Goal: Find contact information: Find contact information

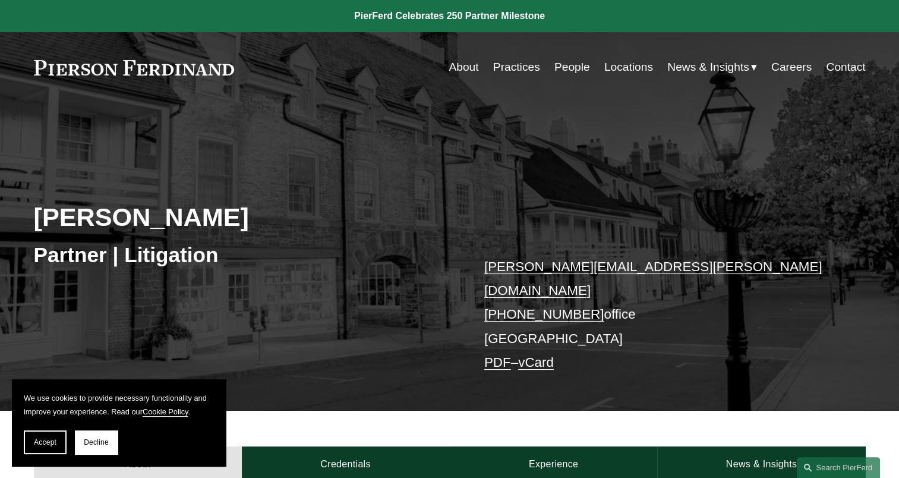
click at [529, 355] on link "vCard" at bounding box center [536, 362] width 36 height 15
click at [533, 355] on link "vCard" at bounding box center [536, 362] width 36 height 15
click at [626, 65] on link "Locations" at bounding box center [629, 67] width 49 height 23
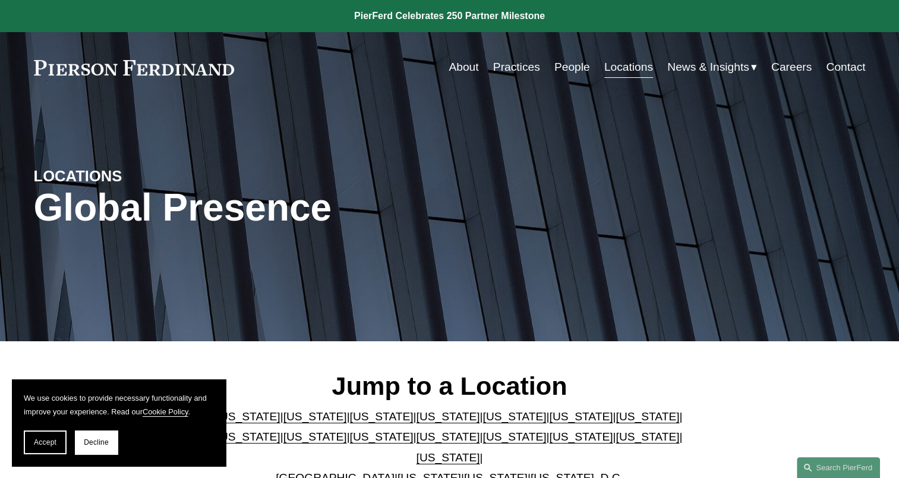
click at [350, 440] on link "[US_STATE]" at bounding box center [382, 436] width 64 height 12
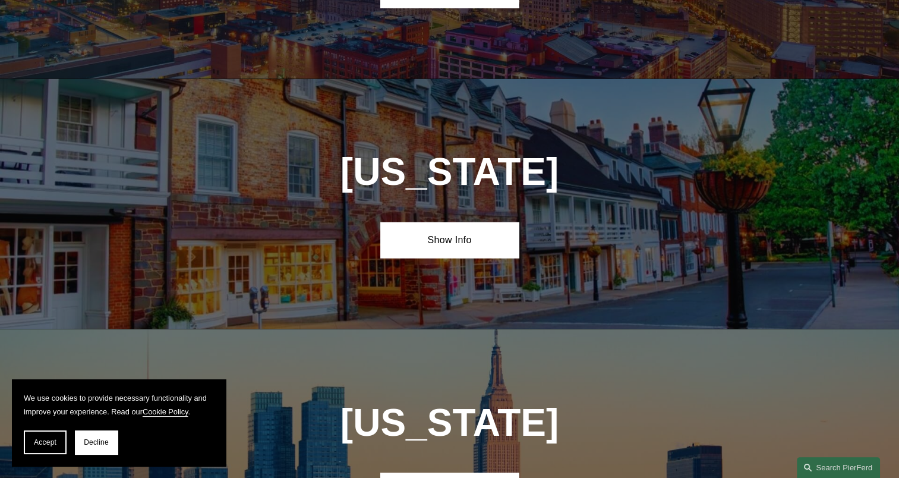
scroll to position [2763, 0]
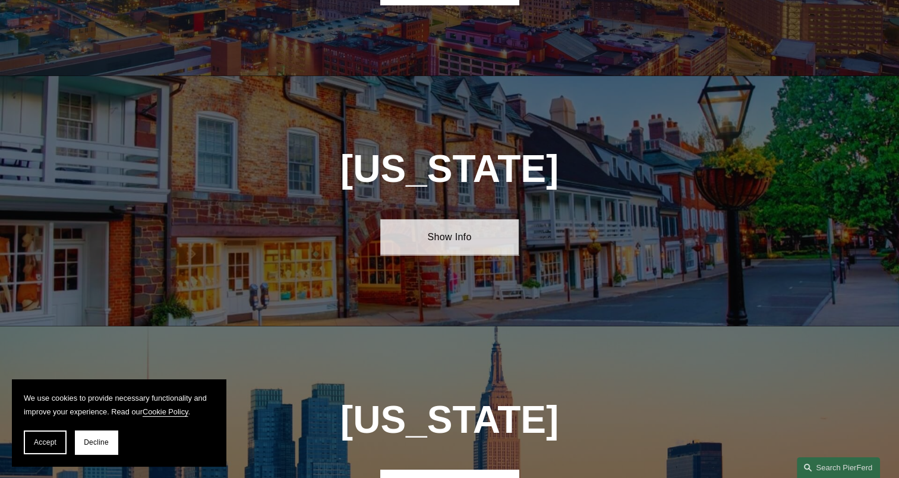
click at [479, 219] on link "Show Info" at bounding box center [449, 237] width 139 height 36
